Goal: Task Accomplishment & Management: Use online tool/utility

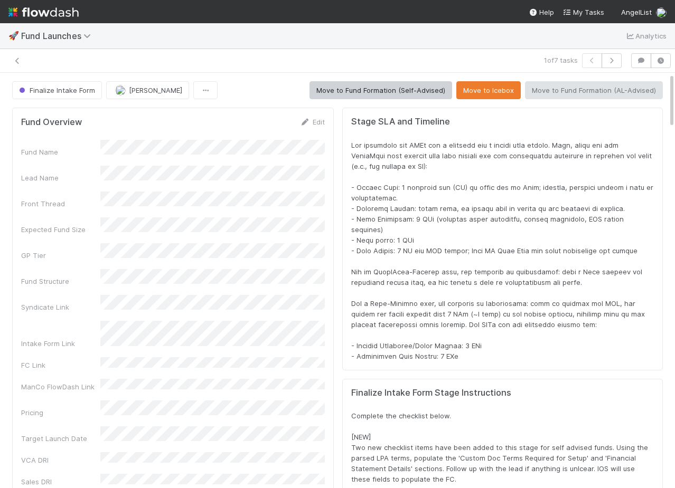
scroll to position [0, 1]
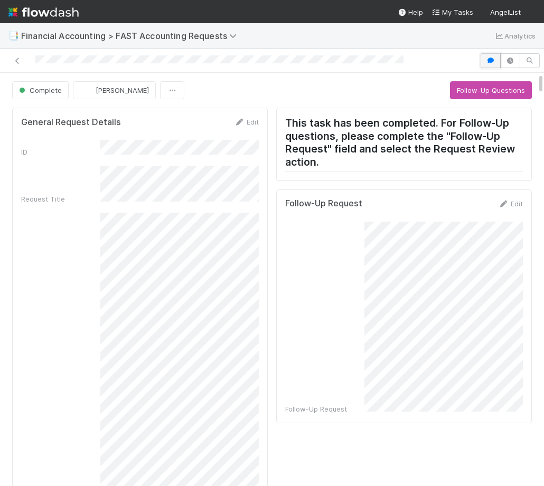
click at [490, 62] on icon "button" at bounding box center [490, 61] width 11 height 6
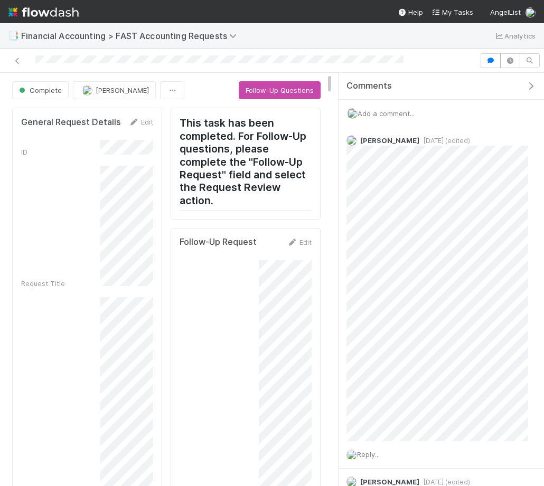
click at [402, 112] on span "Add a comment..." at bounding box center [385, 113] width 57 height 8
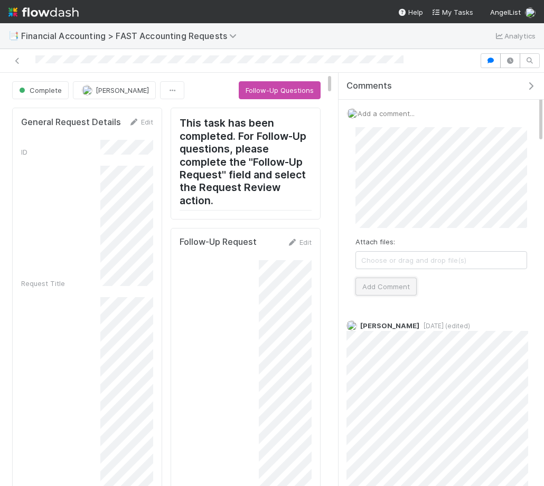
click at [393, 292] on button "Add Comment" at bounding box center [385, 287] width 61 height 18
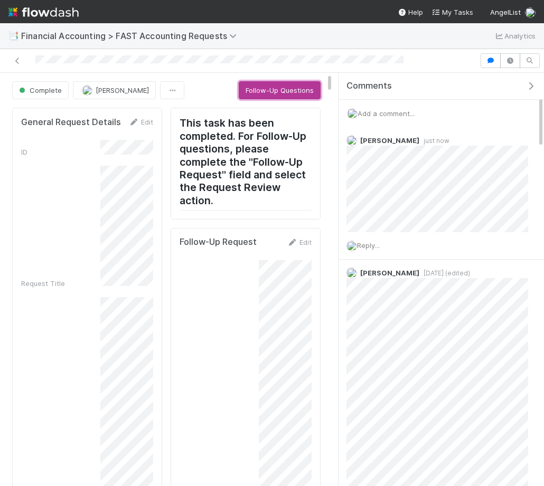
click at [299, 87] on button "Follow-Up Questions" at bounding box center [280, 90] width 82 height 18
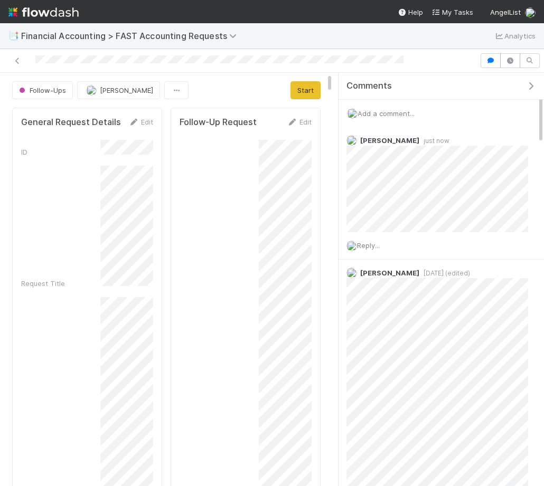
click at [523, 91] on div "Comments" at bounding box center [440, 86] width 205 height 27
click at [533, 88] on icon "button" at bounding box center [530, 86] width 11 height 8
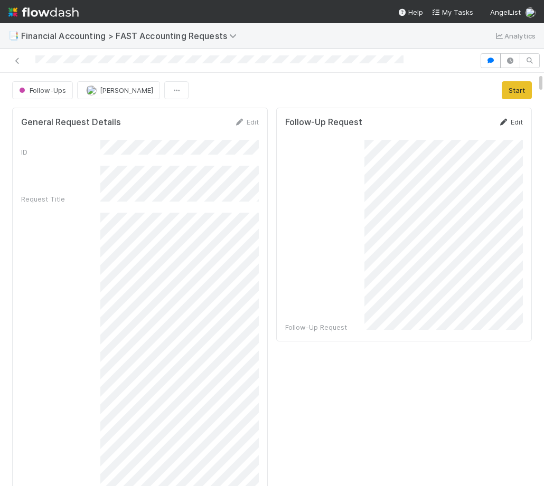
click at [516, 122] on link "Edit" at bounding box center [510, 122] width 25 height 8
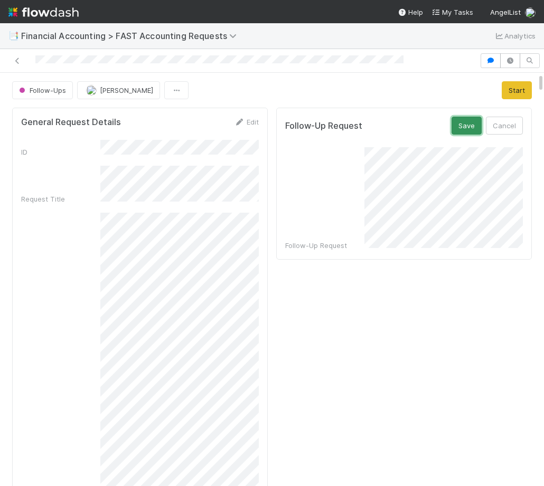
click at [470, 125] on button "Save" at bounding box center [466, 126] width 30 height 18
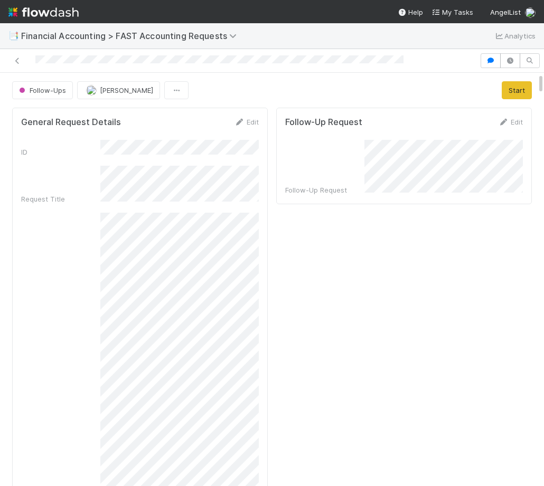
click at [510, 118] on link "Edit" at bounding box center [510, 122] width 25 height 8
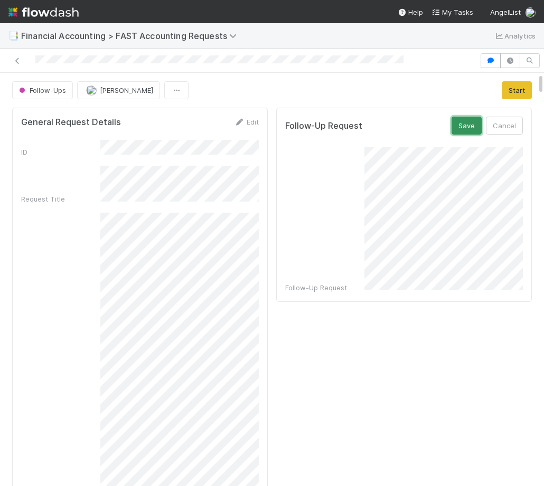
click at [467, 131] on button "Save" at bounding box center [466, 126] width 30 height 18
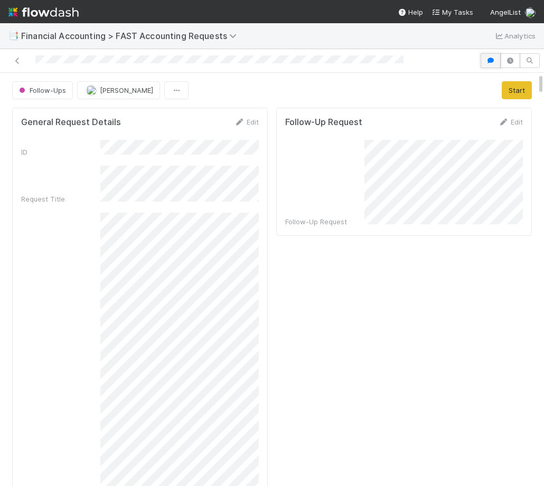
click at [490, 62] on icon "button" at bounding box center [490, 61] width 11 height 6
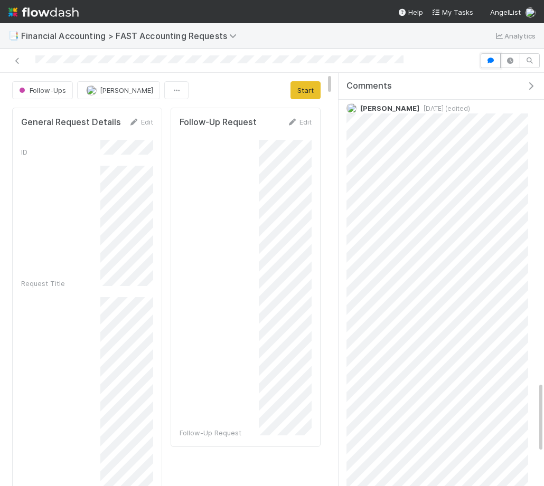
scroll to position [1820, 0]
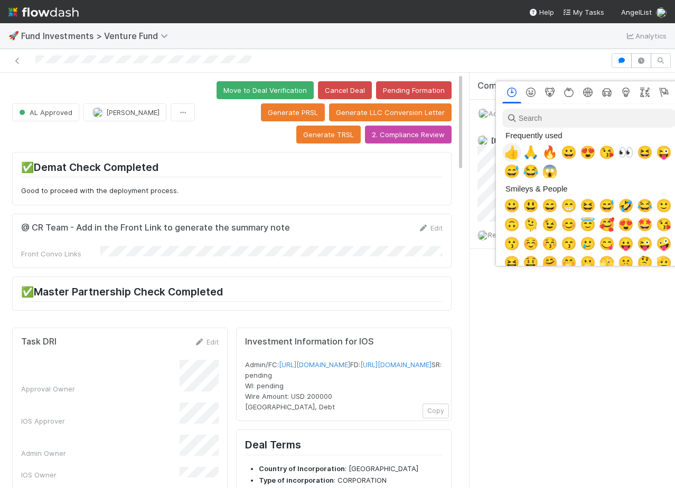
click at [512, 148] on span "👍" at bounding box center [512, 152] width 16 height 15
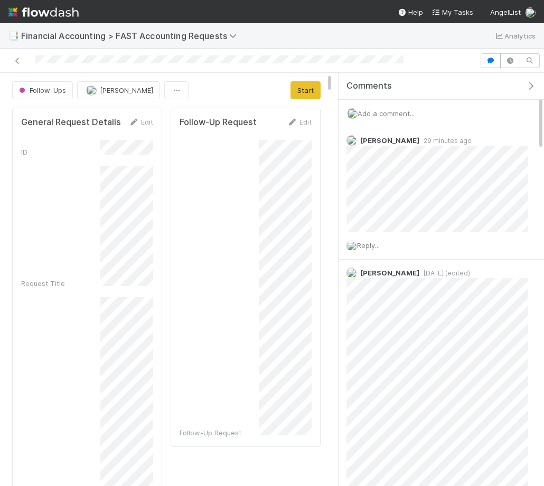
click at [387, 112] on span "Add a comment..." at bounding box center [385, 113] width 57 height 8
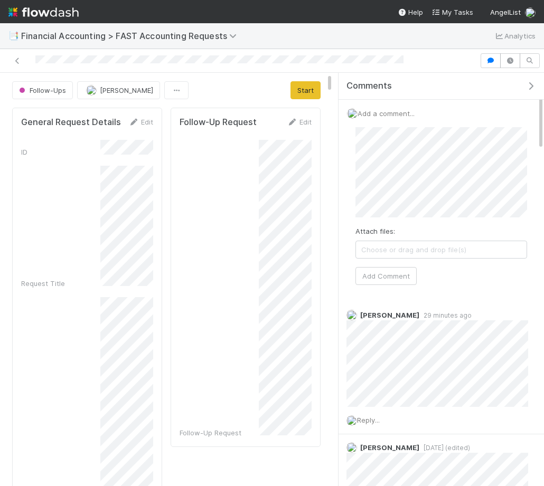
click at [529, 85] on icon "button" at bounding box center [530, 86] width 11 height 8
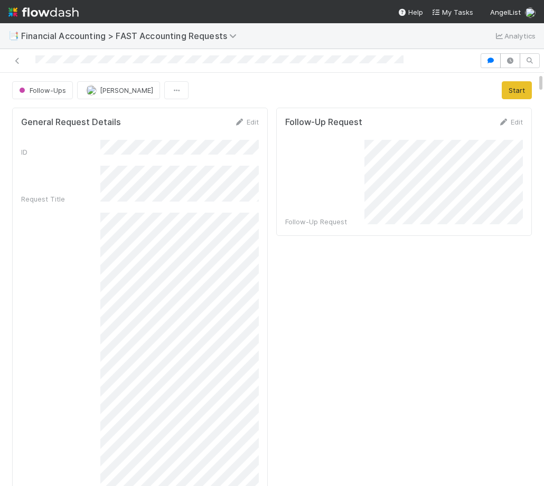
click at [358, 142] on div "Follow-Up Request" at bounding box center [404, 183] width 238 height 87
click at [517, 121] on link "Edit" at bounding box center [510, 122] width 25 height 8
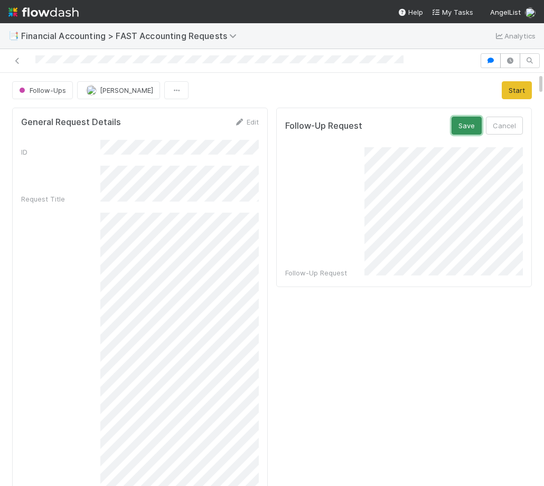
click at [462, 130] on button "Save" at bounding box center [466, 126] width 30 height 18
